Goal: Transaction & Acquisition: Purchase product/service

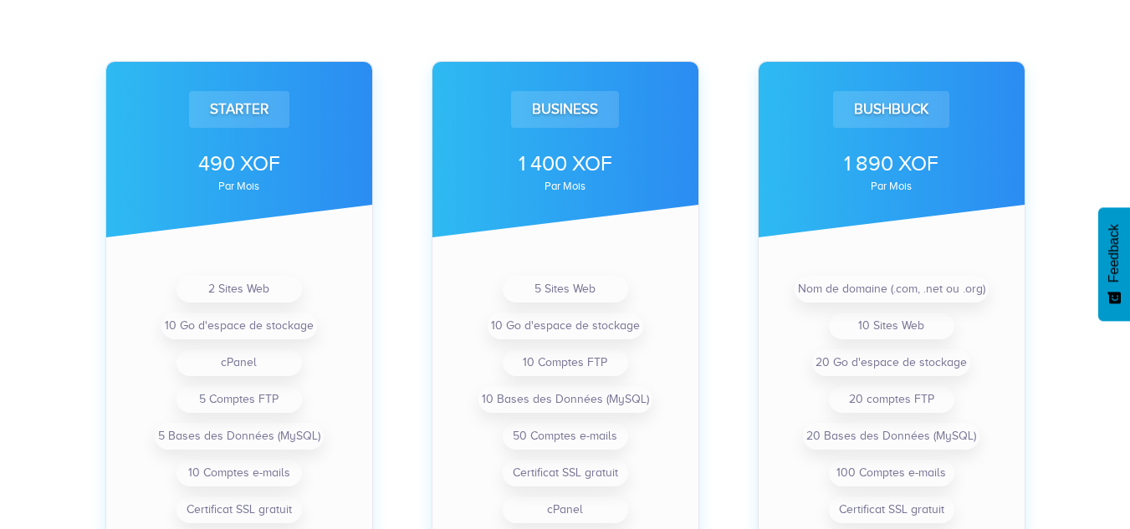
scroll to position [535, 0]
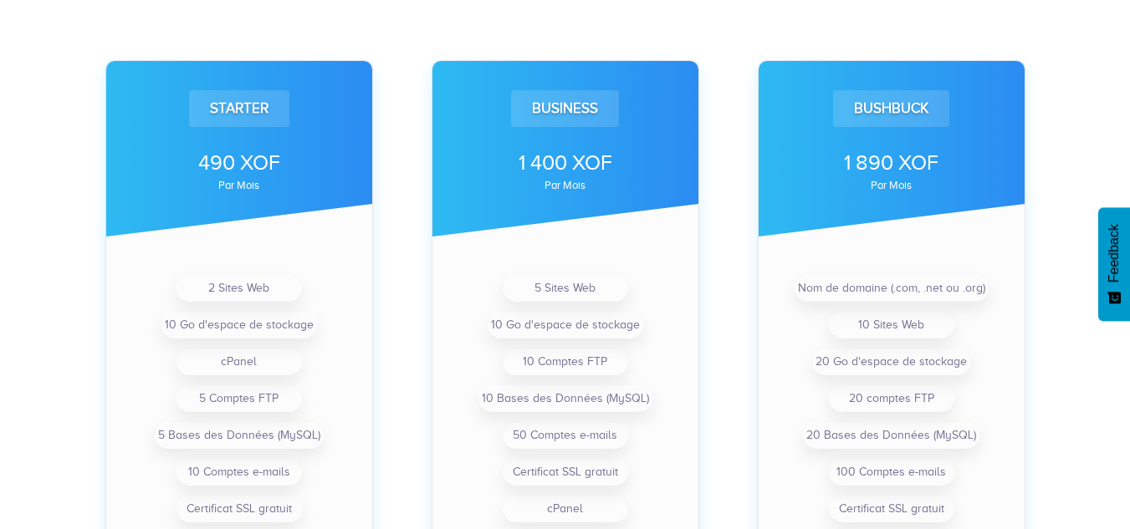
click at [1117, 262] on span "Feedback" at bounding box center [1113, 253] width 15 height 59
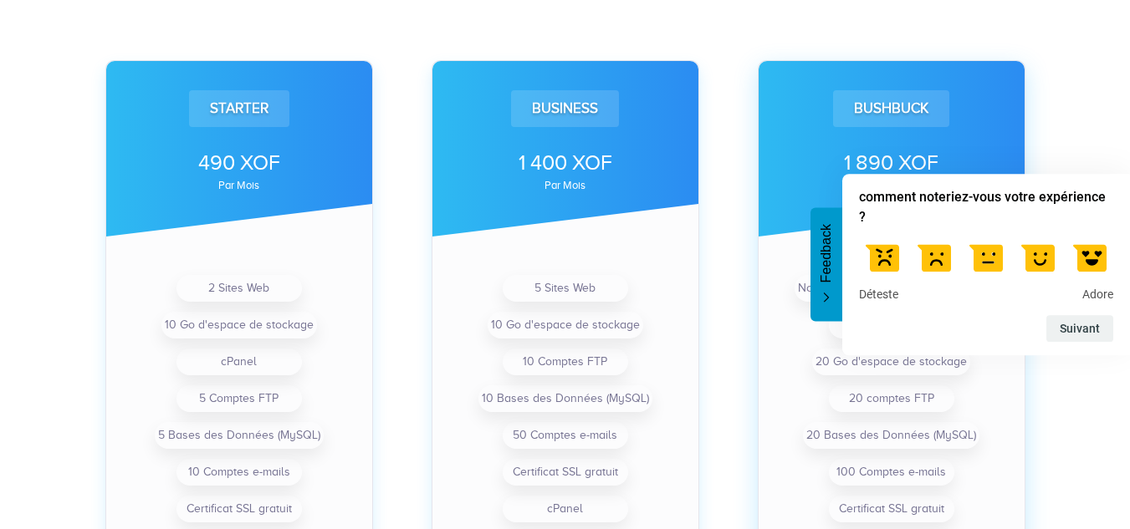
click at [994, 404] on ul "Nom de domaine (.com, .net ou .org) 10 Sites Web 20 Go d'espace de stockage 20 …" at bounding box center [891, 417] width 221 height 294
click at [819, 267] on span "Feedback" at bounding box center [826, 253] width 15 height 59
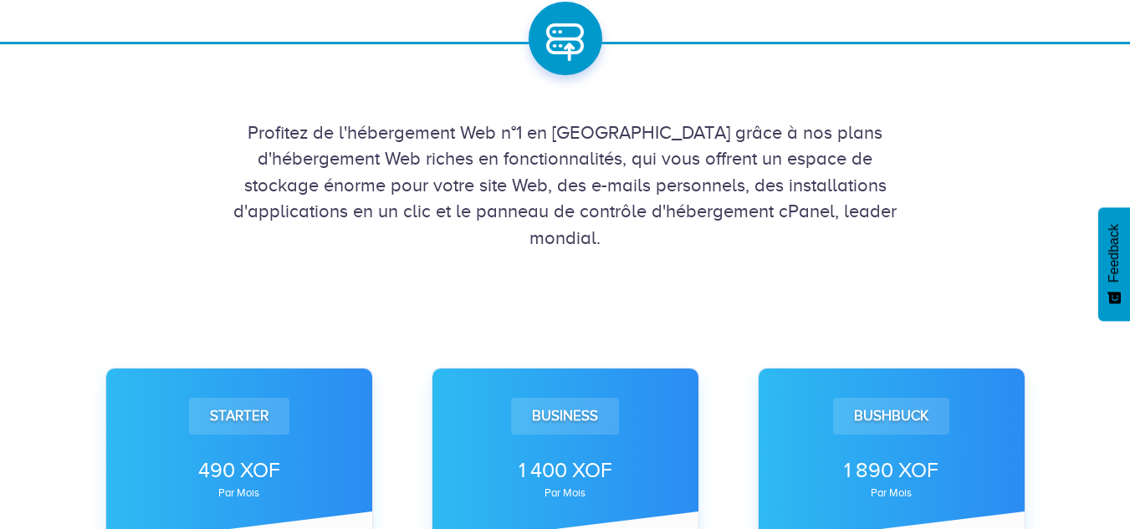
scroll to position [0, 0]
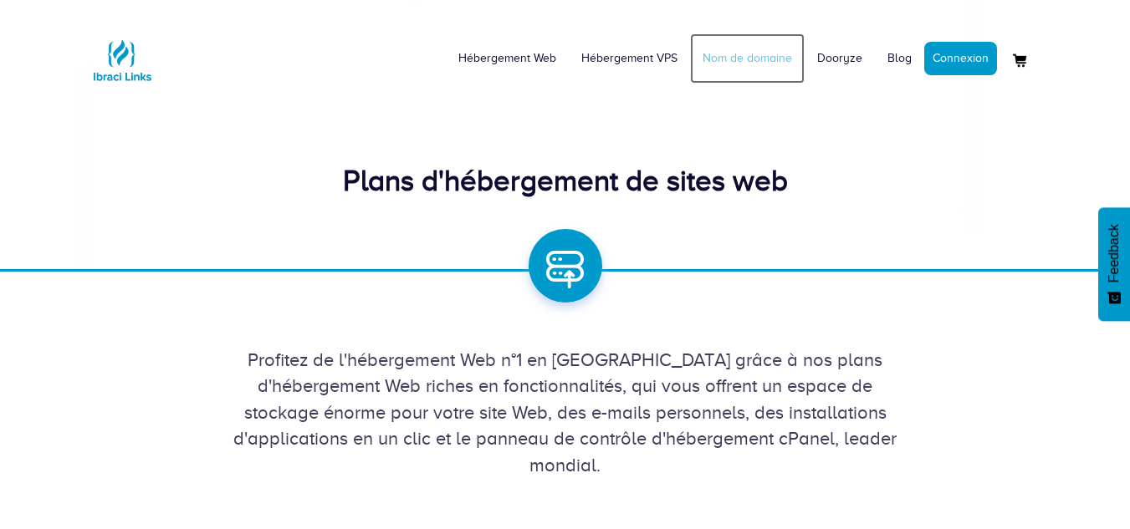
click at [782, 60] on link "Nom de domaine" at bounding box center [747, 58] width 115 height 50
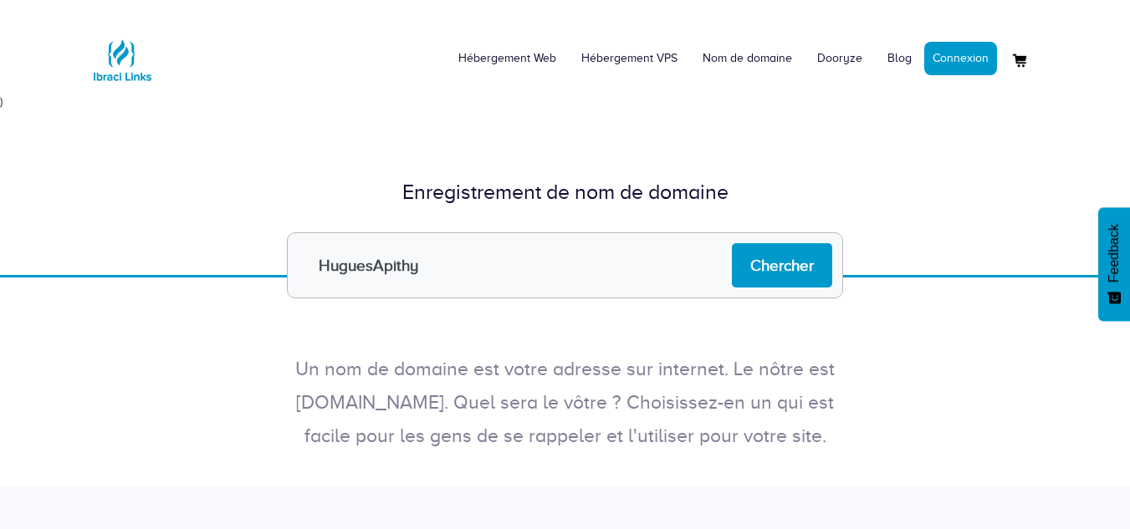
type input "HuguesApithy"
click at [732, 243] on input "Chercher" at bounding box center [782, 265] width 100 height 44
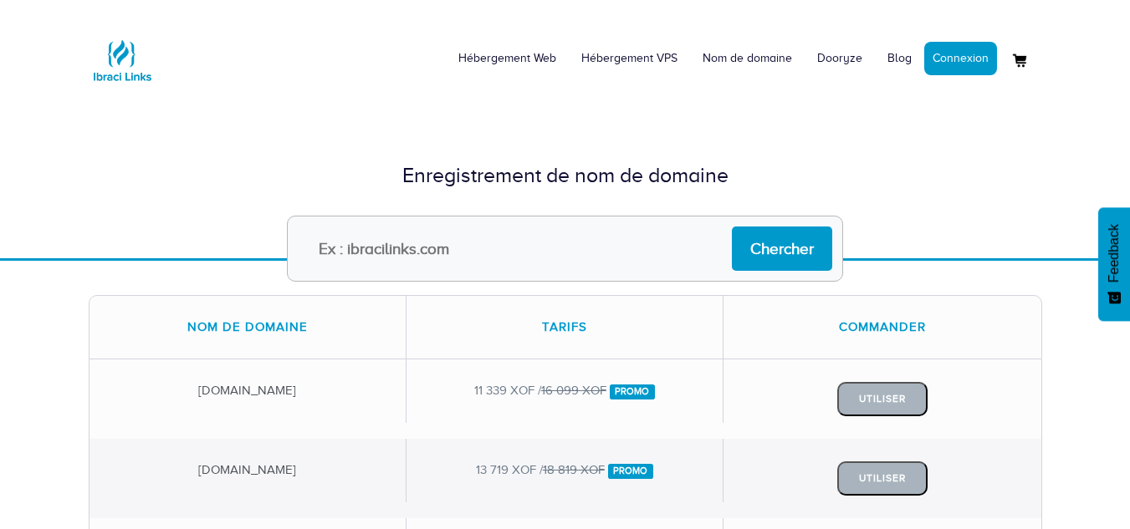
click at [800, 130] on div "Enregistrement de nom de domaine Chercher" at bounding box center [565, 176] width 1130 height 165
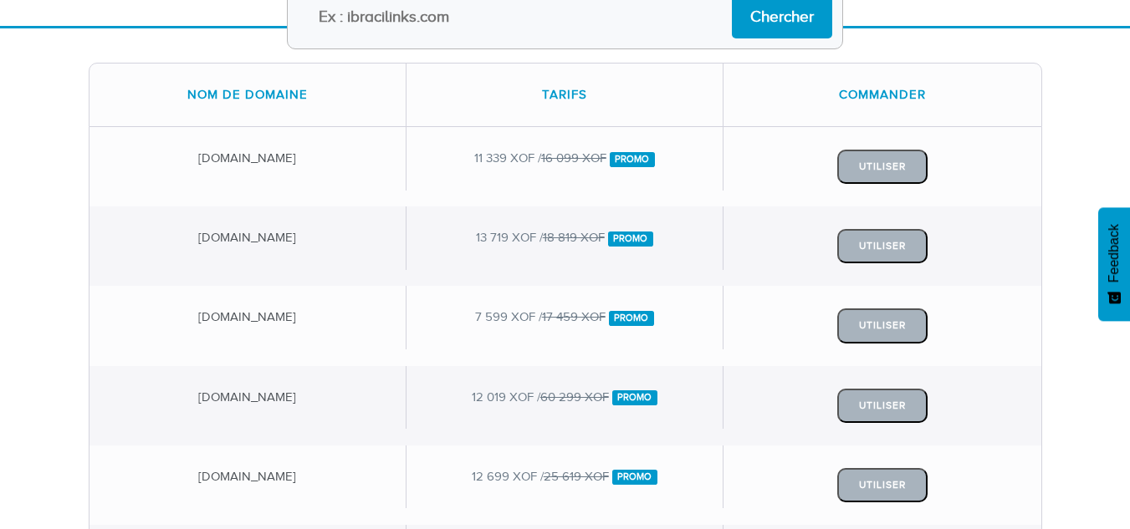
scroll to position [234, 0]
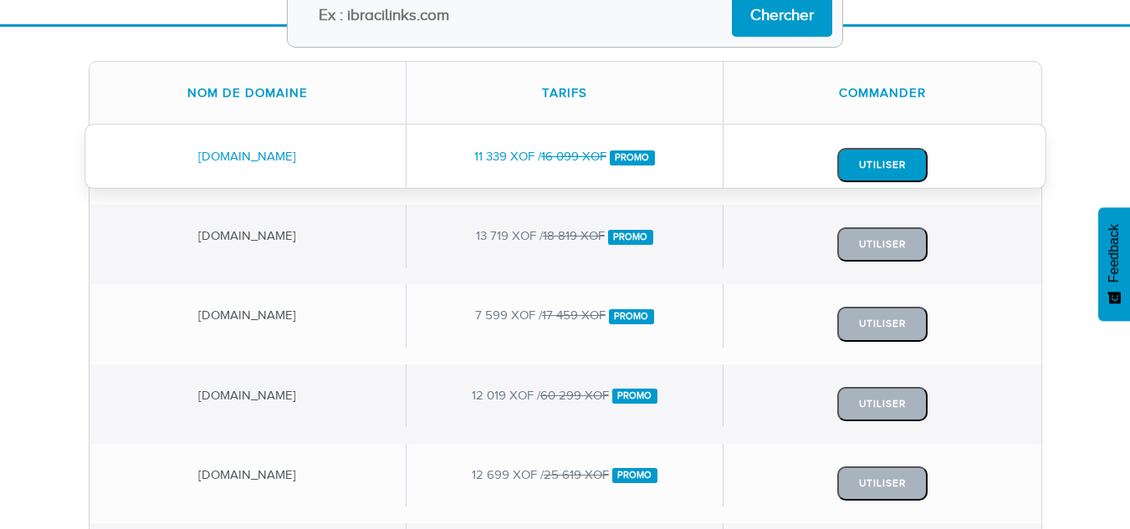
click at [885, 158] on button "Utiliser" at bounding box center [882, 165] width 90 height 34
